Goal: Obtain resource: Obtain resource

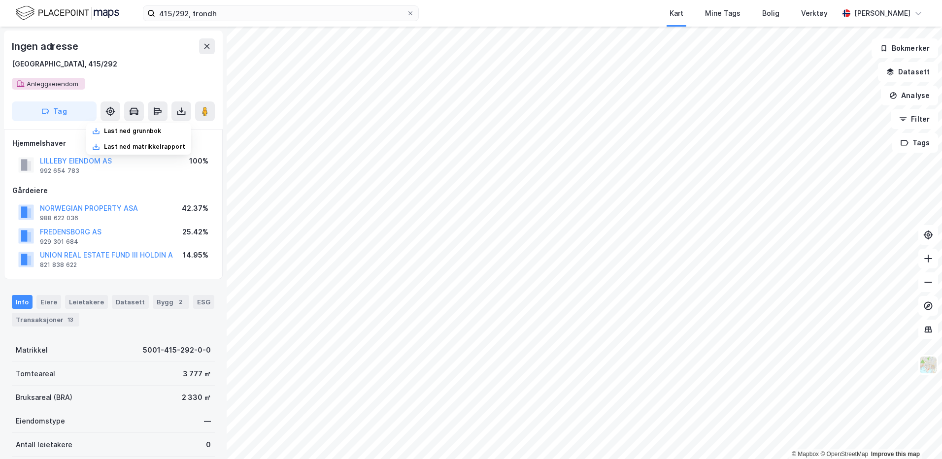
scroll to position [0, 0]
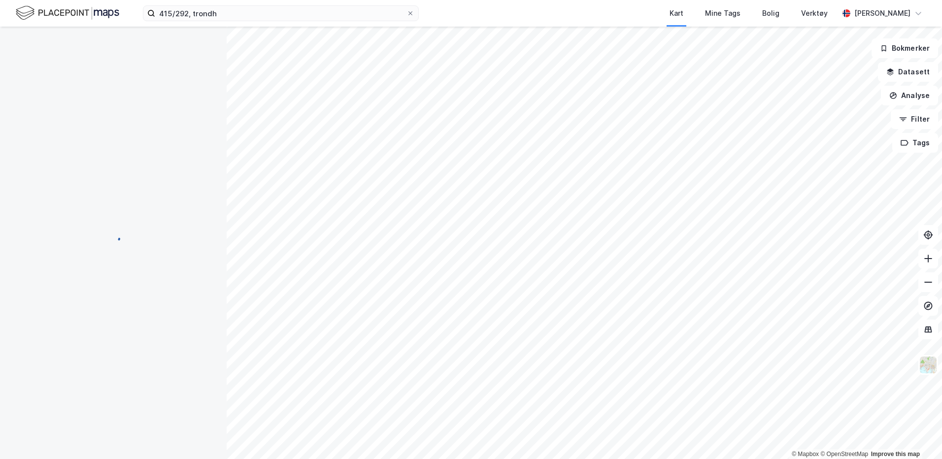
scroll to position [0, 0]
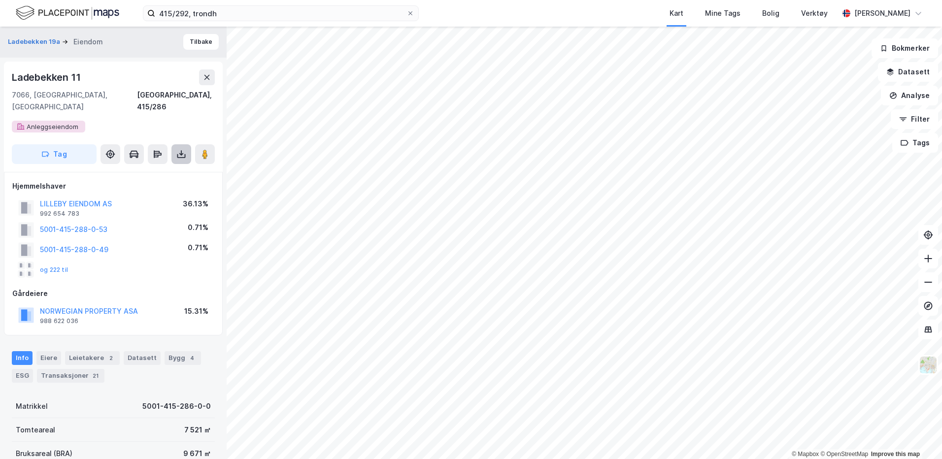
click at [177, 149] on icon at bounding box center [181, 154] width 10 height 10
